Goal: Task Accomplishment & Management: Use online tool/utility

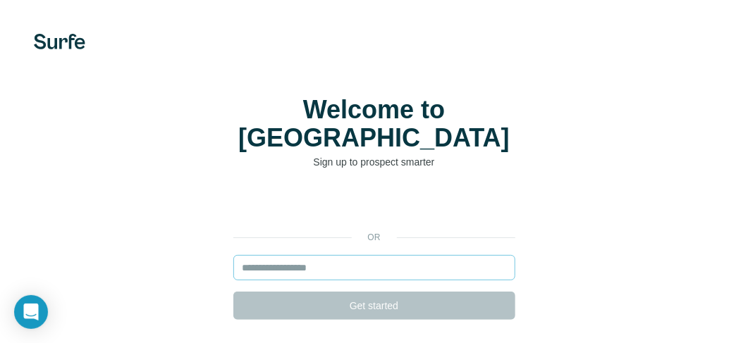
scroll to position [70, 0]
click at [302, 255] on input "email" at bounding box center [374, 267] width 282 height 25
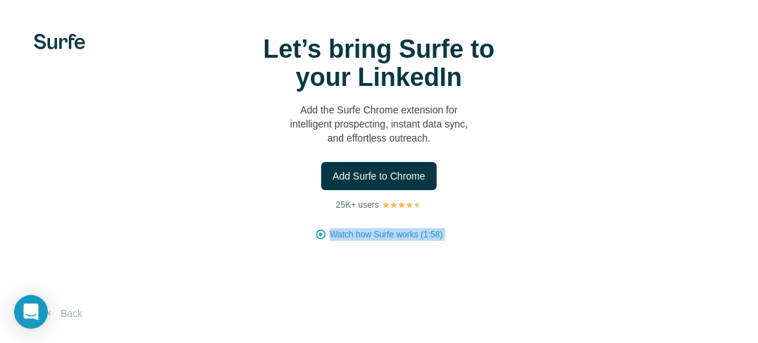
click at [302, 238] on div "Let’s bring Surfe to your LinkedIn Add the Surfe Chrome extension for intellige…" at bounding box center [379, 138] width 702 height 206
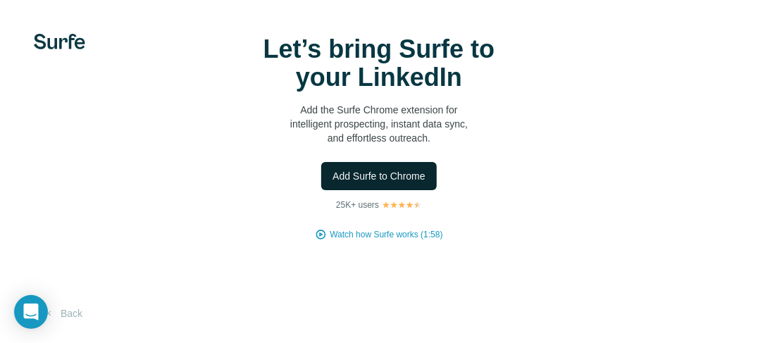
click at [354, 175] on span "Add Surfe to Chrome" at bounding box center [379, 176] width 93 height 14
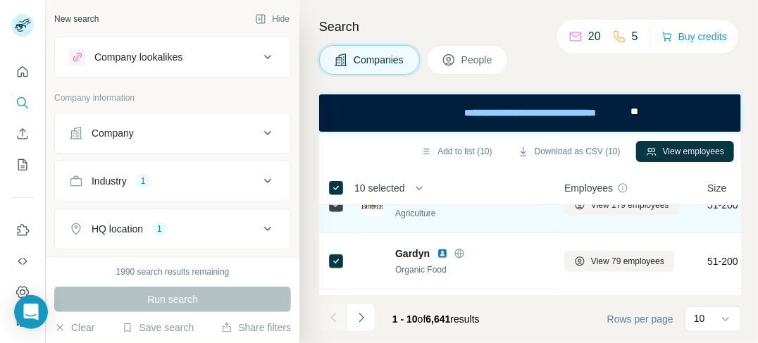
scroll to position [480, 0]
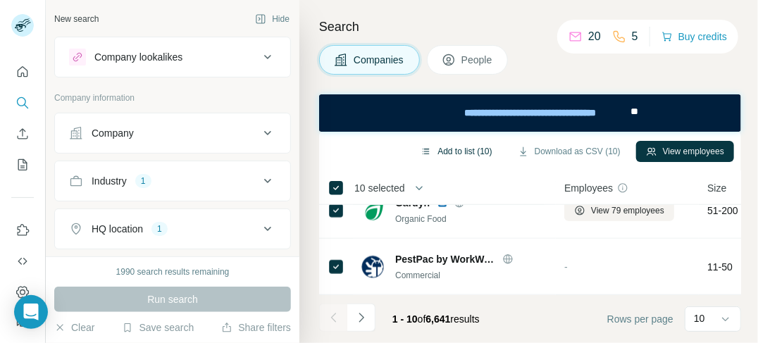
click at [435, 150] on button "Add to list (10)" at bounding box center [456, 151] width 91 height 21
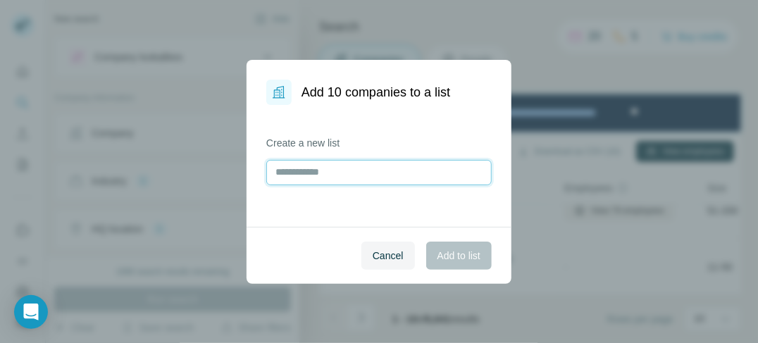
click at [349, 176] on input "text" at bounding box center [378, 172] width 225 height 25
type input "*"
type input "***"
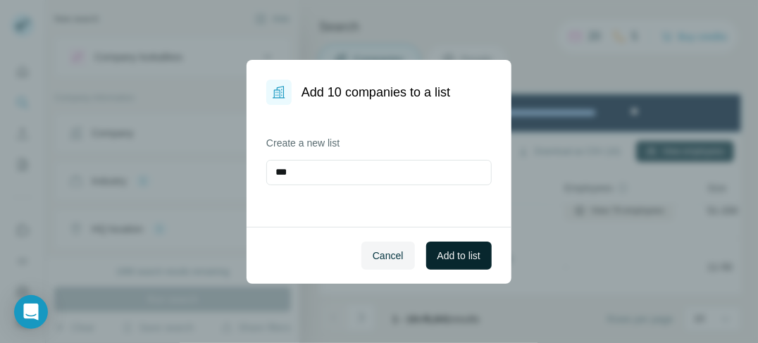
click at [464, 252] on span "Add to list" at bounding box center [459, 256] width 43 height 14
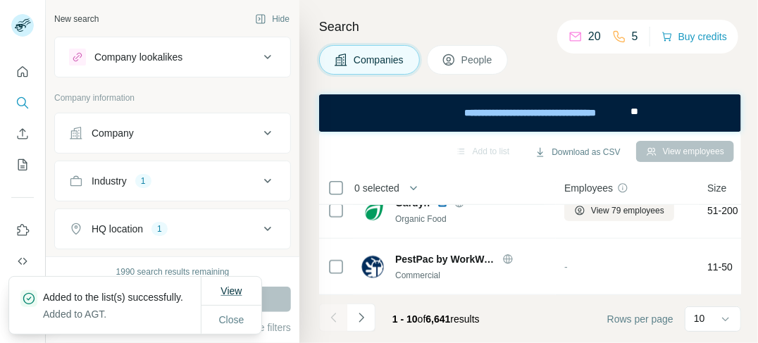
click at [242, 295] on span "View" at bounding box center [231, 290] width 21 height 11
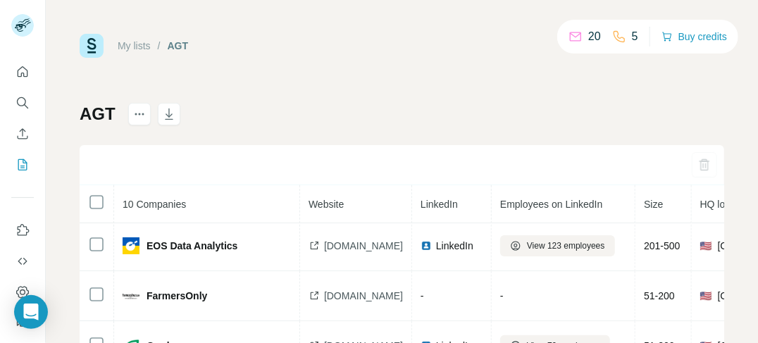
scroll to position [183, 0]
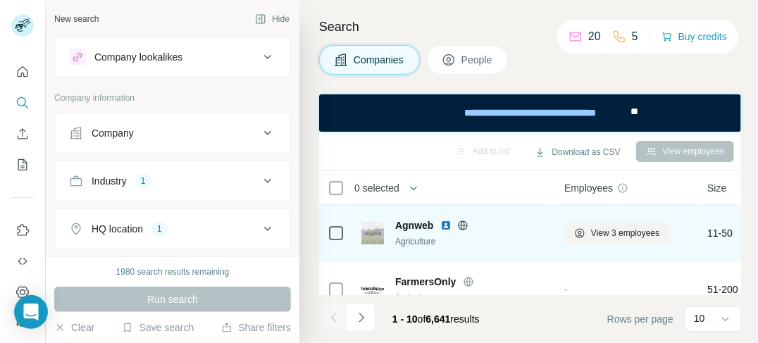
click at [466, 223] on icon at bounding box center [462, 225] width 11 height 11
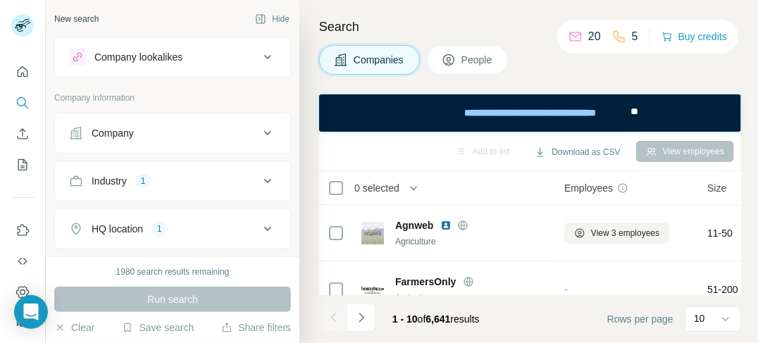
scroll to position [70, 0]
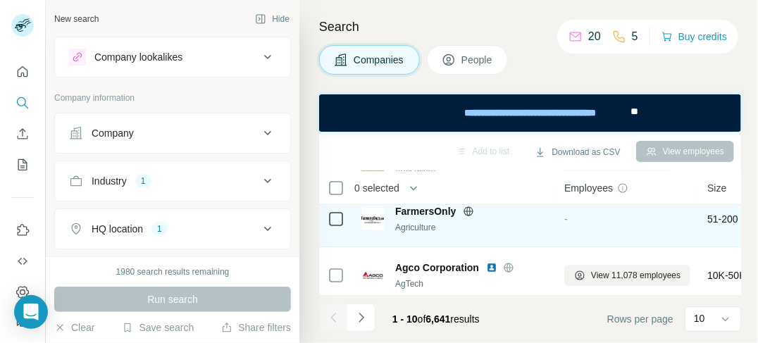
click at [464, 209] on icon at bounding box center [468, 211] width 11 height 11
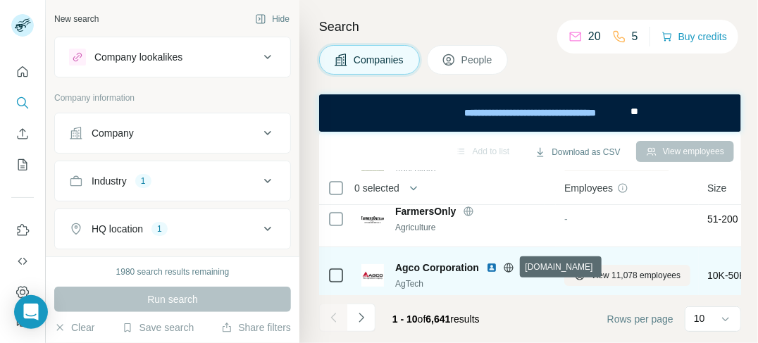
click at [506, 262] on icon at bounding box center [508, 267] width 11 height 11
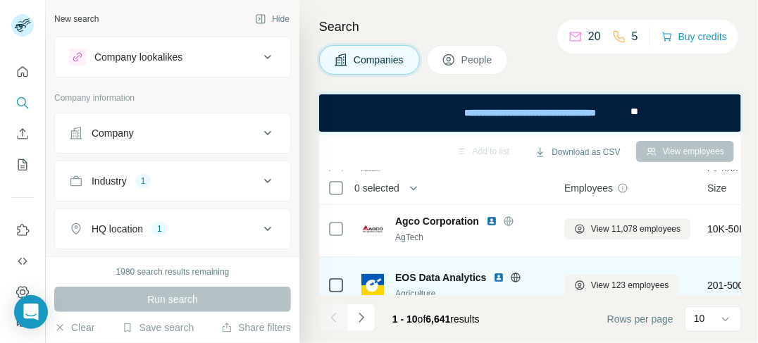
scroll to position [141, 0]
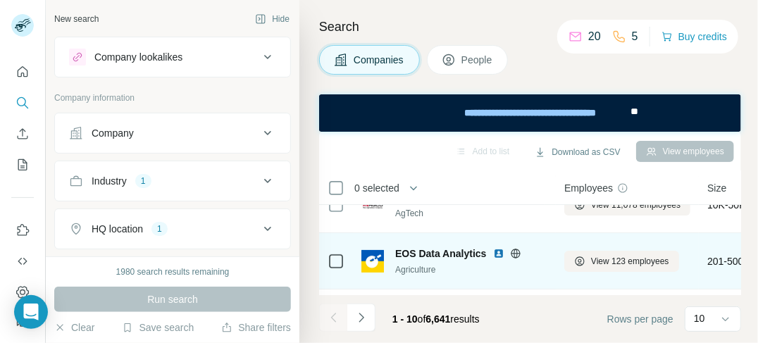
click at [511, 254] on icon at bounding box center [515, 253] width 11 height 11
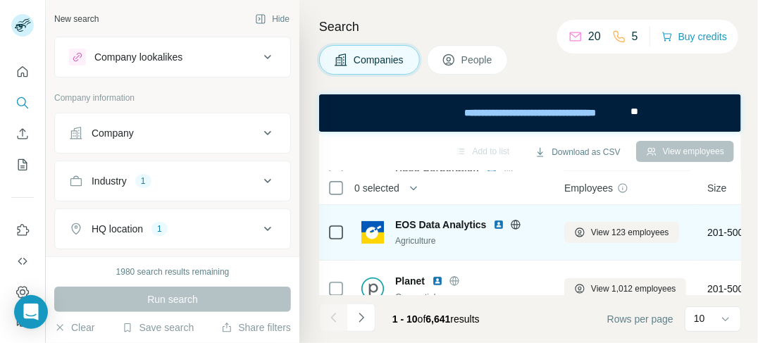
scroll to position [211, 0]
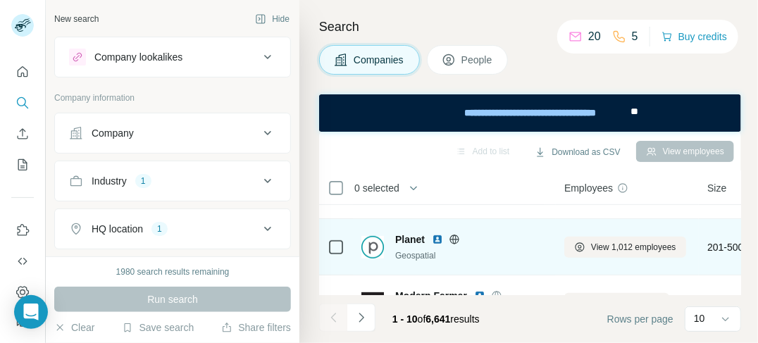
click at [453, 239] on icon at bounding box center [453, 239] width 9 height 1
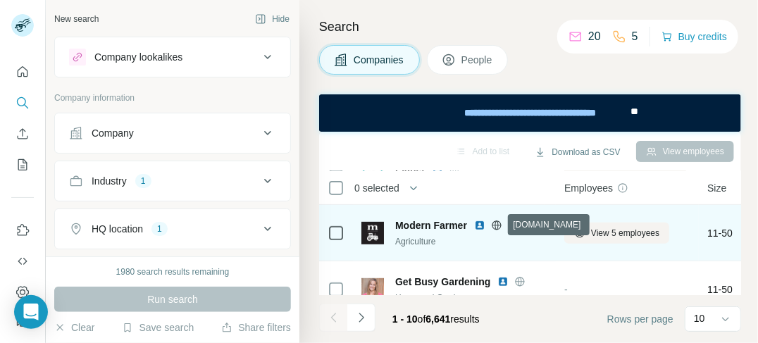
click at [500, 221] on icon at bounding box center [496, 225] width 11 height 11
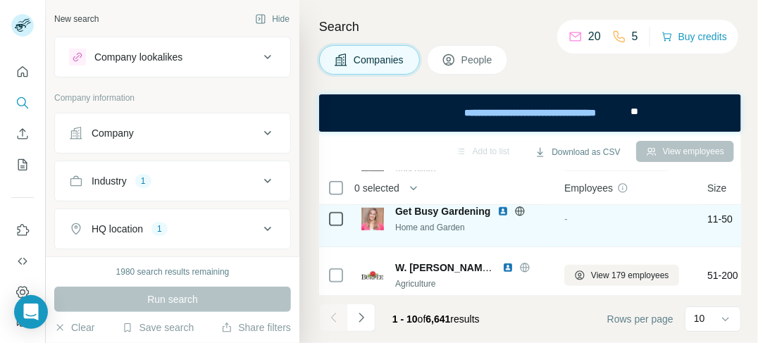
click at [523, 211] on icon at bounding box center [520, 211] width 9 height 1
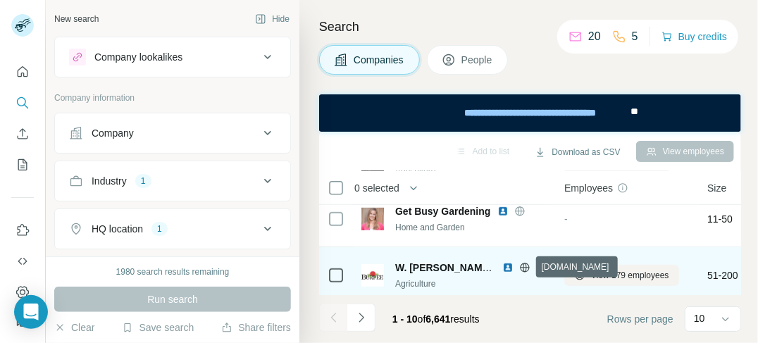
click at [525, 266] on icon at bounding box center [524, 267] width 11 height 11
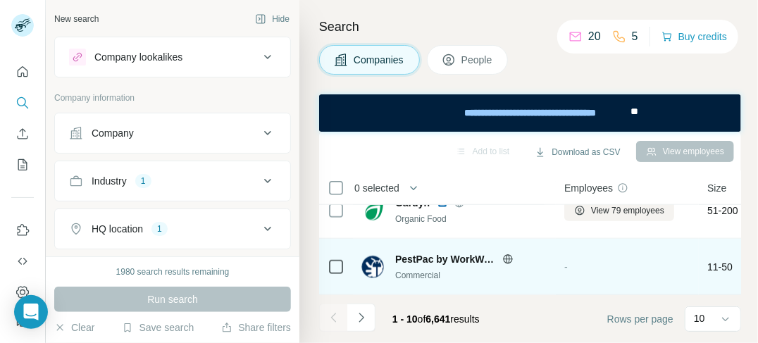
scroll to position [409, 0]
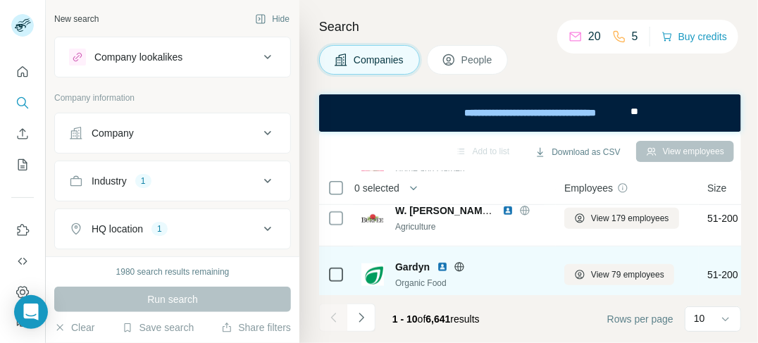
click at [459, 267] on icon at bounding box center [459, 266] width 11 height 11
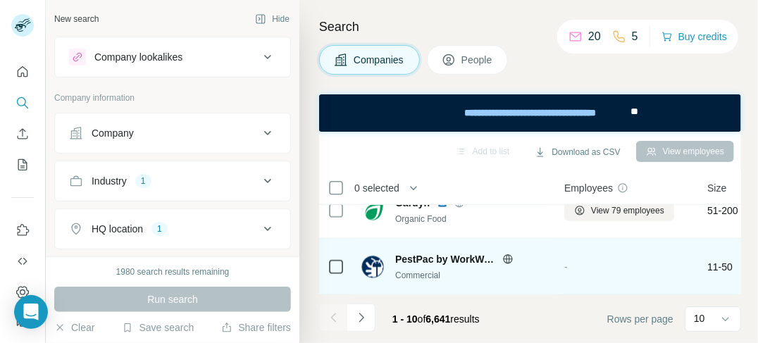
click at [503, 254] on icon at bounding box center [507, 259] width 11 height 11
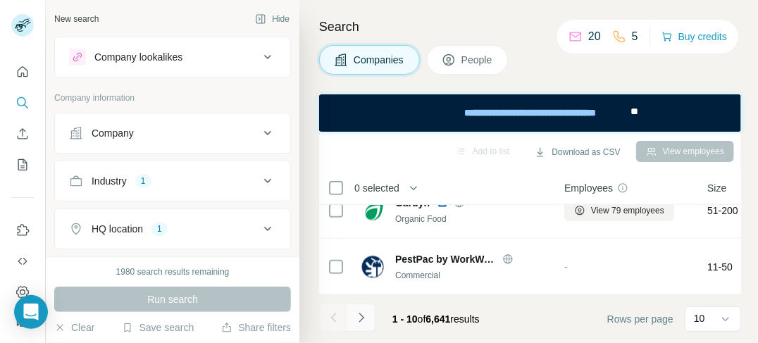
click at [364, 321] on icon "Navigate to next page" at bounding box center [361, 318] width 14 height 14
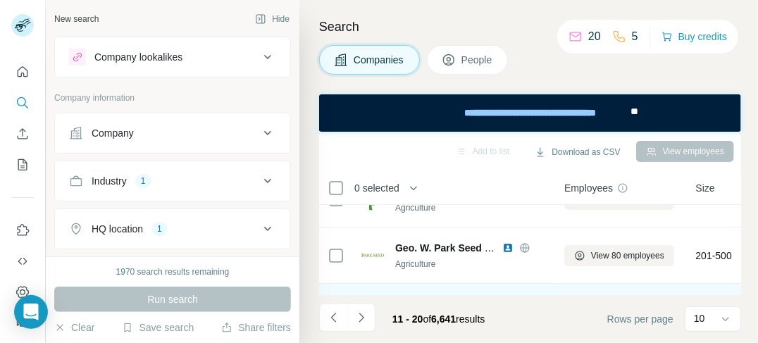
scroll to position [0, 0]
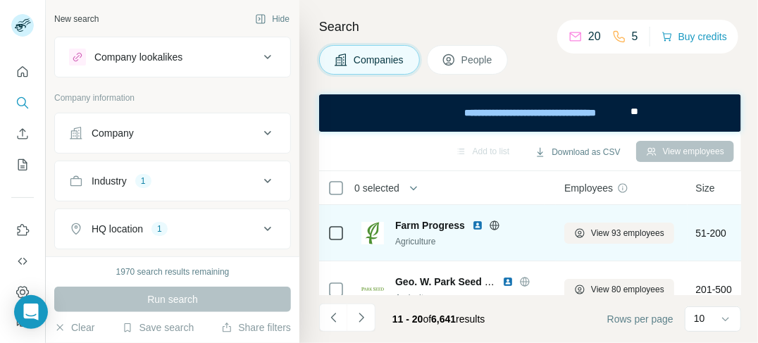
click at [493, 224] on icon at bounding box center [494, 225] width 11 height 11
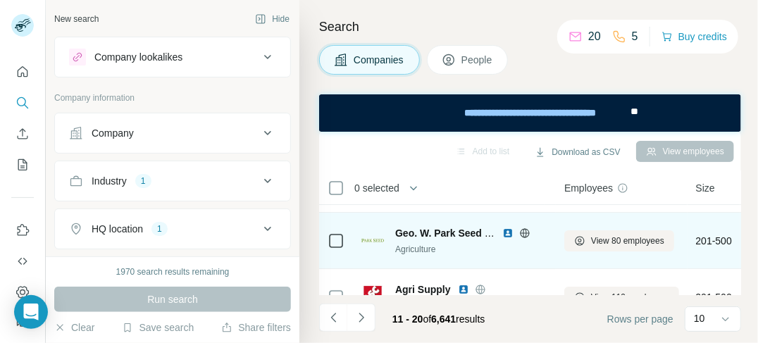
scroll to position [70, 0]
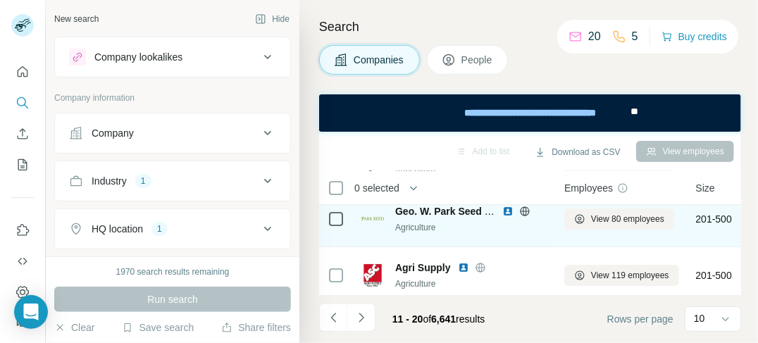
click at [525, 211] on icon at bounding box center [524, 211] width 9 height 1
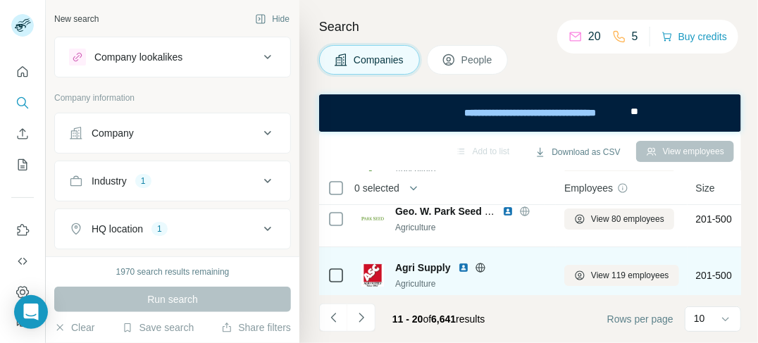
click at [480, 261] on div "Agri Supply" at bounding box center [471, 268] width 152 height 14
click at [477, 265] on icon at bounding box center [480, 267] width 11 height 11
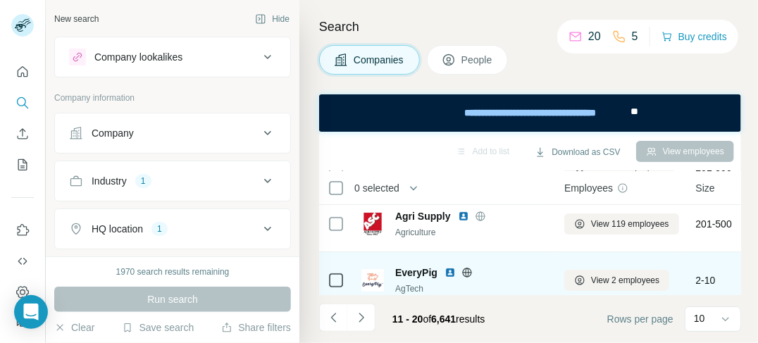
scroll to position [141, 0]
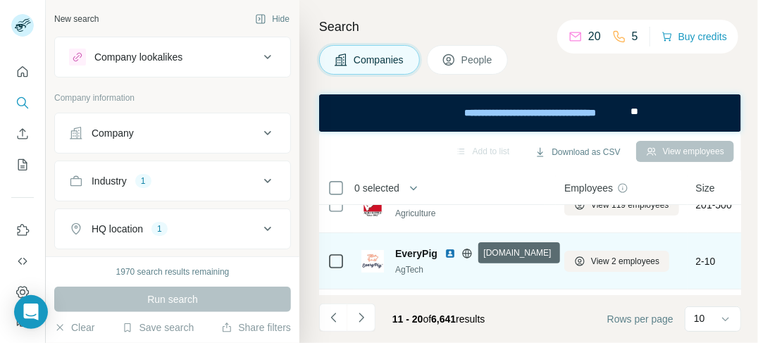
click at [464, 253] on icon at bounding box center [466, 253] width 9 height 1
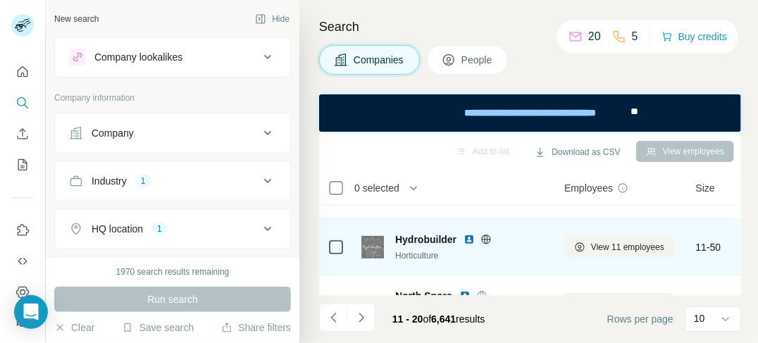
scroll to position [282, 0]
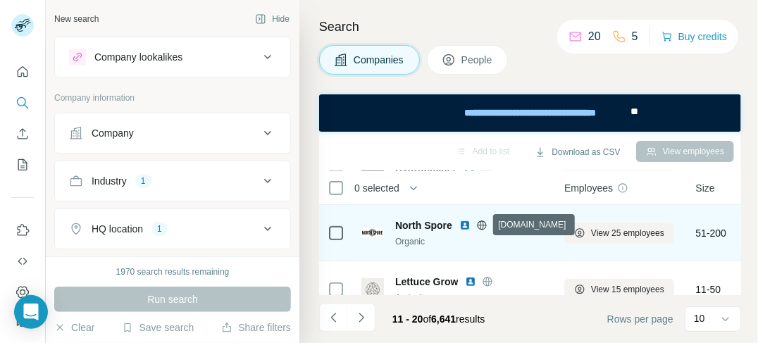
click at [483, 225] on icon at bounding box center [481, 225] width 11 height 11
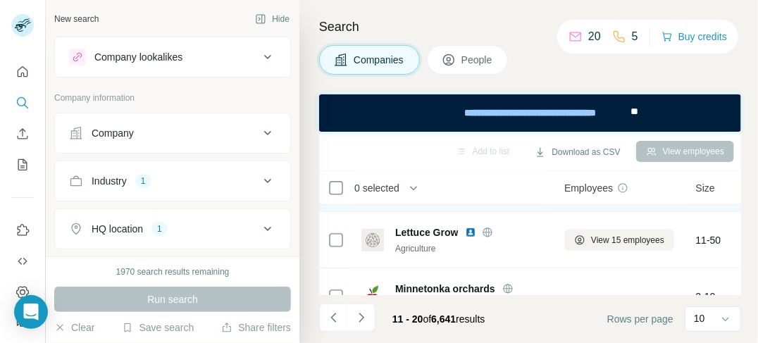
scroll to position [352, 0]
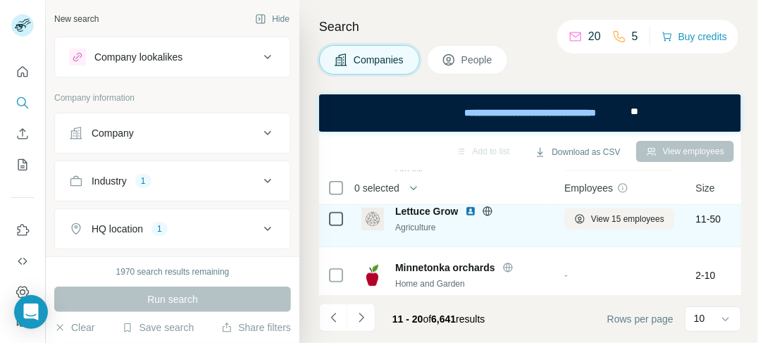
click at [485, 212] on icon at bounding box center [487, 211] width 11 height 11
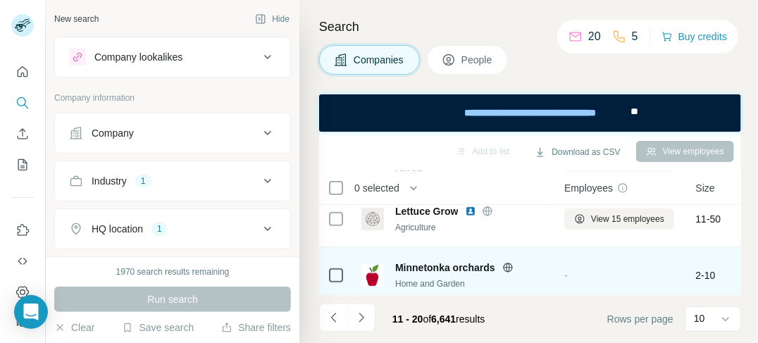
click at [504, 266] on icon at bounding box center [507, 267] width 11 height 11
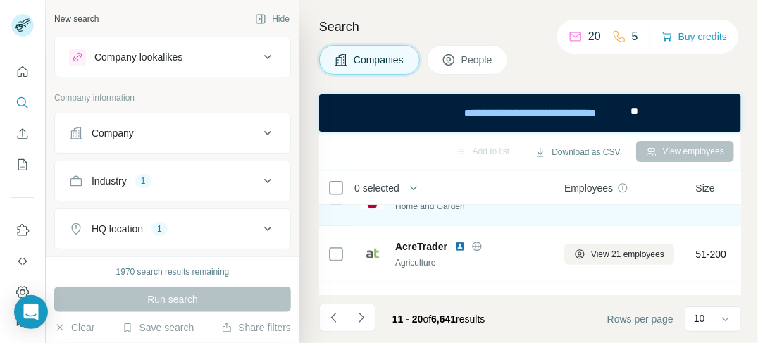
scroll to position [409, 0]
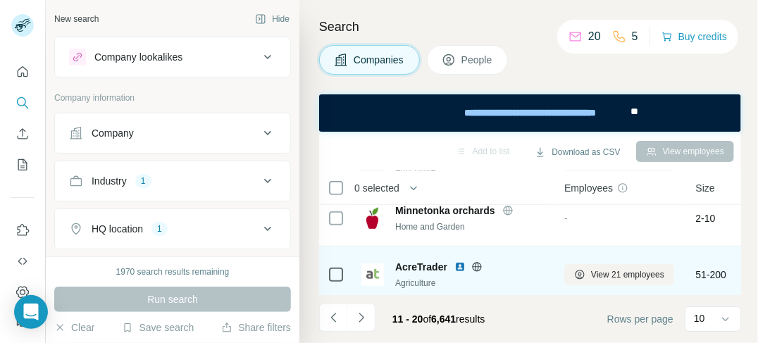
click at [476, 266] on icon at bounding box center [476, 266] width 9 height 1
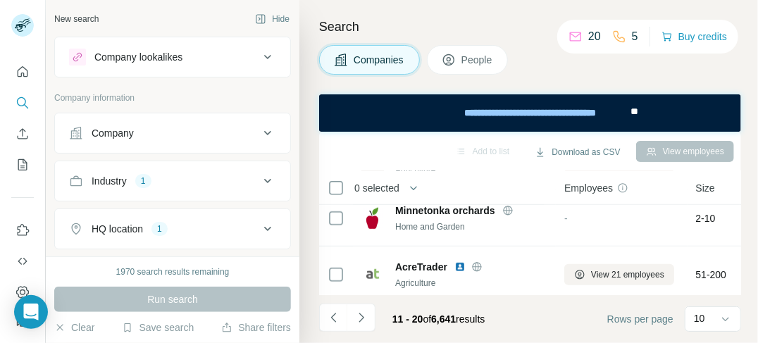
scroll to position [480, 0]
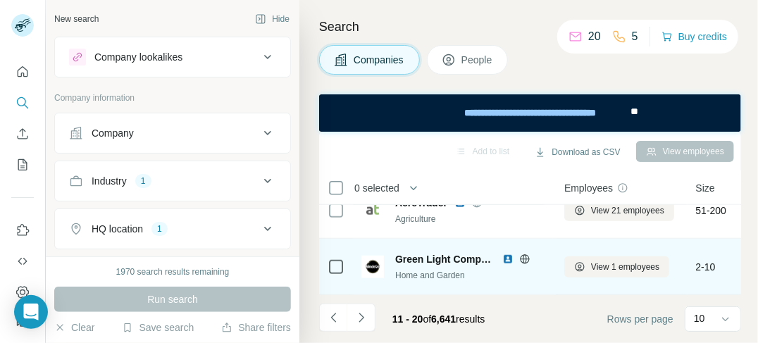
click at [528, 254] on icon at bounding box center [524, 258] width 9 height 9
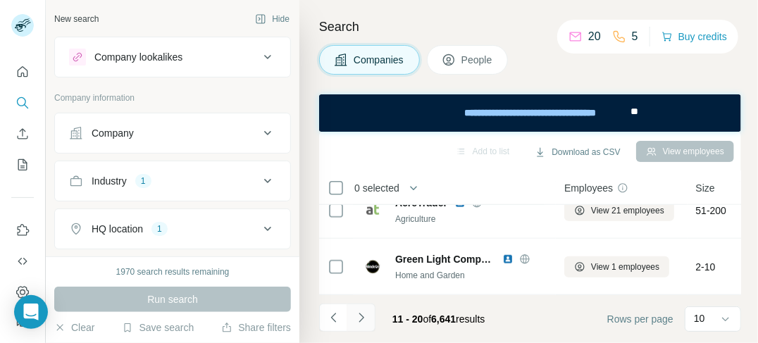
click at [361, 317] on icon "Navigate to next page" at bounding box center [361, 317] width 5 height 9
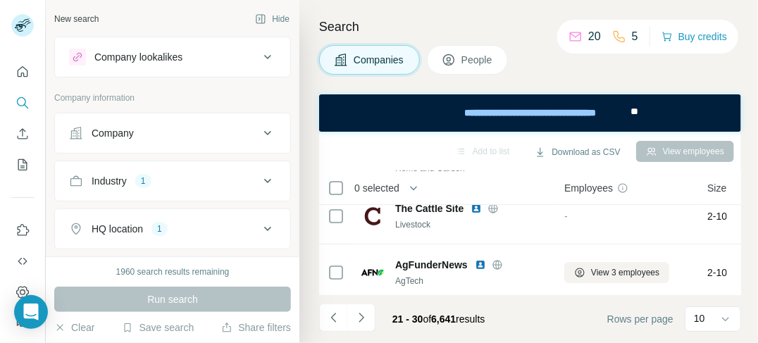
scroll to position [0, 0]
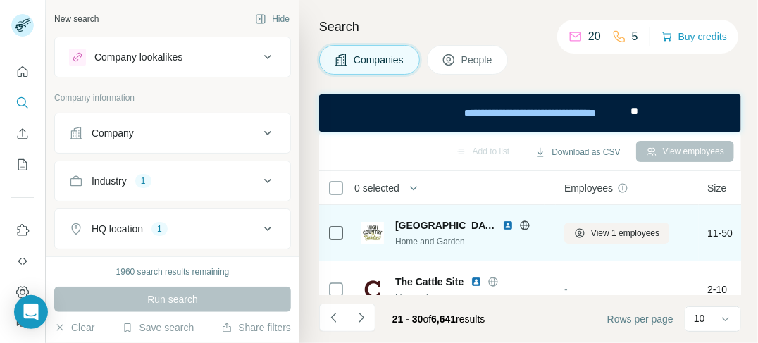
click at [527, 225] on icon at bounding box center [524, 225] width 9 height 1
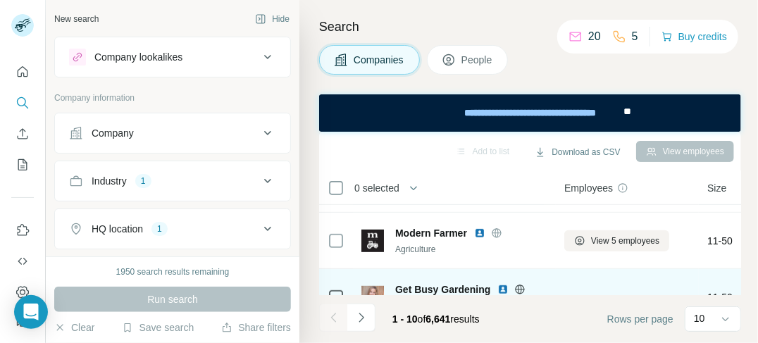
scroll to position [282, 0]
